Goal: Task Accomplishment & Management: Use online tool/utility

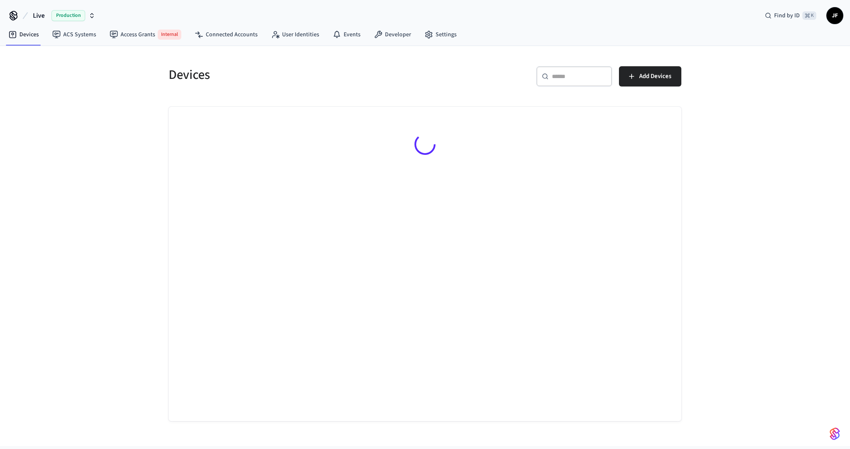
click at [28, 16] on icon at bounding box center [25, 16] width 10 height 10
click at [35, 16] on span "Live" at bounding box center [39, 16] width 12 height 10
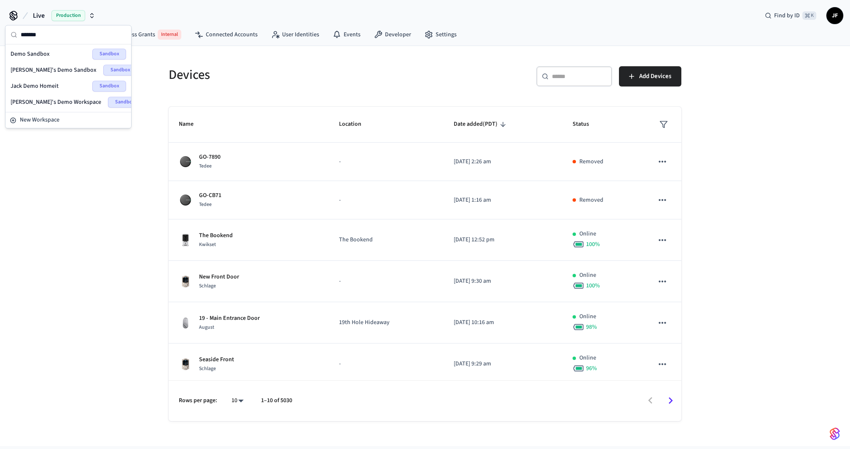
type input "*******"
click at [28, 54] on span "Demo Sandbox" at bounding box center [30, 54] width 39 height 8
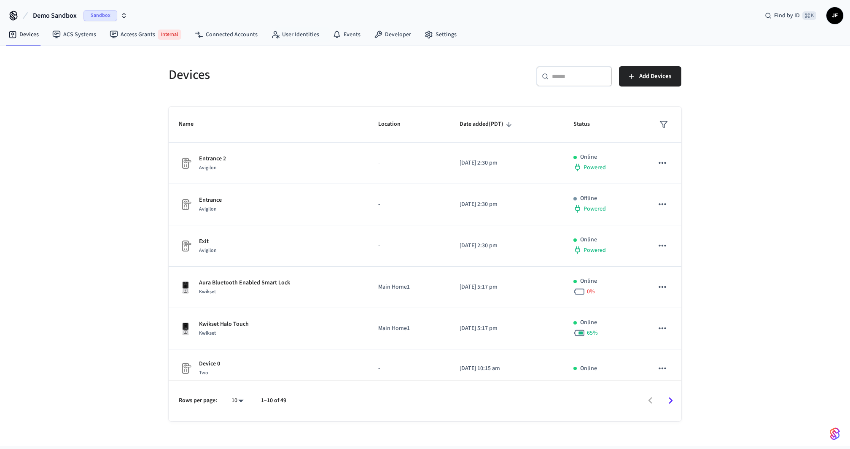
click at [433, 56] on div "​ ​ Add Devices" at bounding box center [550, 74] width 261 height 37
click at [672, 80] on button "Add Devices" at bounding box center [650, 76] width 62 height 20
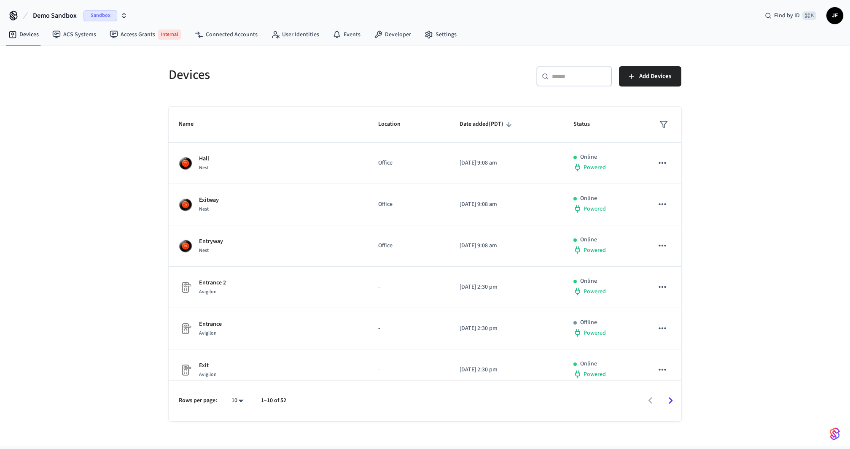
click at [403, 75] on h5 "Devices" at bounding box center [294, 74] width 251 height 17
click at [50, 20] on span "Demo Sandbox" at bounding box center [55, 16] width 44 height 10
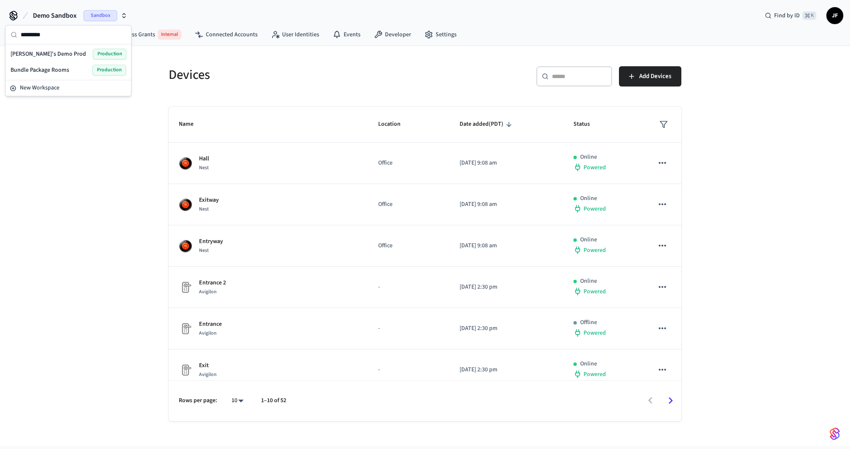
type input "*********"
click at [41, 54] on span "[PERSON_NAME]'s Demo Prod" at bounding box center [48, 54] width 75 height 8
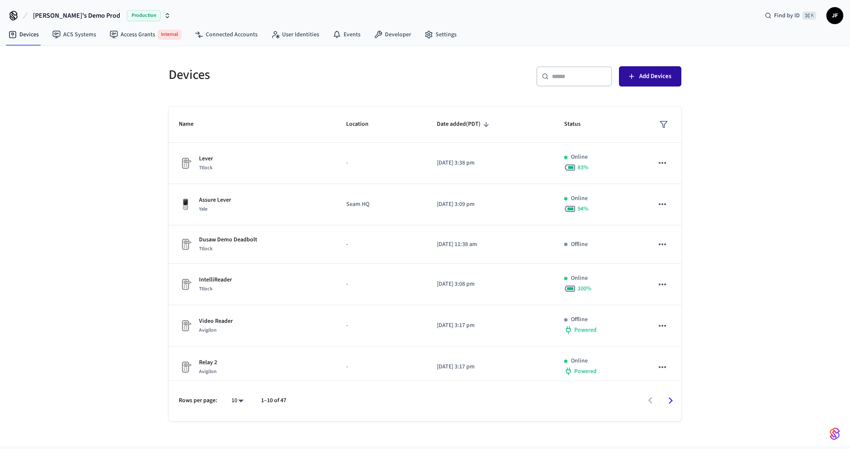
click at [662, 78] on span "Add Devices" at bounding box center [655, 76] width 32 height 11
